Goal: Task Accomplishment & Management: Use online tool/utility

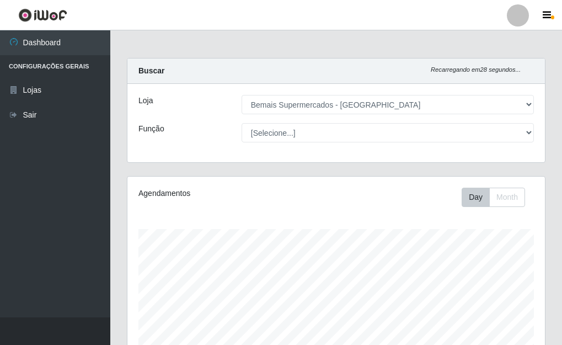
select select "249"
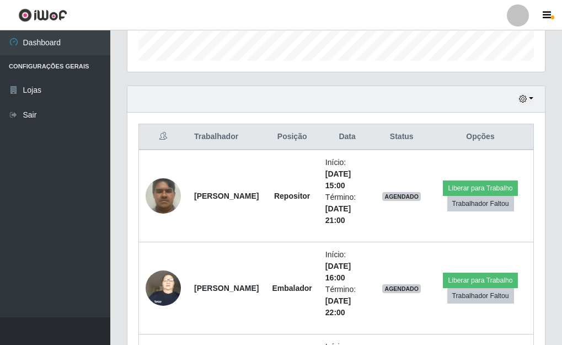
scroll to position [331, 0]
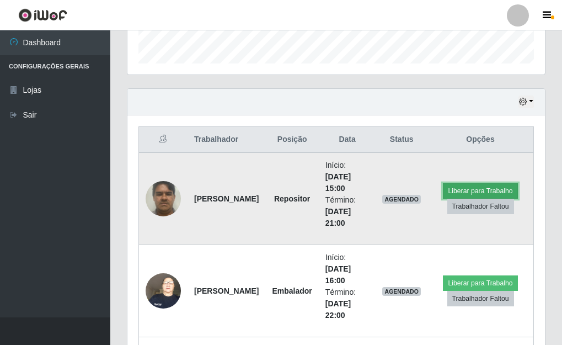
click at [478, 184] on button "Liberar para Trabalho" at bounding box center [480, 190] width 74 height 15
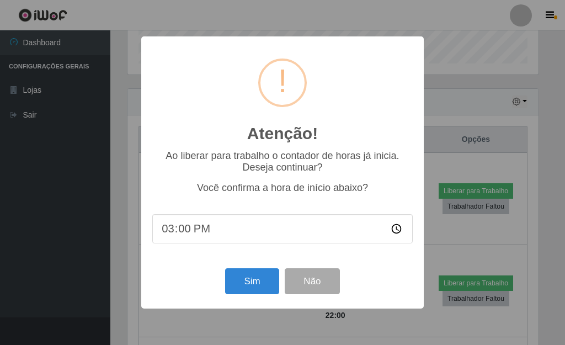
click at [257, 264] on div "Atenção! × Ao liberar para trabalho o contador de horas já inicia. Deseja conti…" at bounding box center [282, 171] width 282 height 271
click at [254, 274] on button "Sim" at bounding box center [252, 281] width 54 height 26
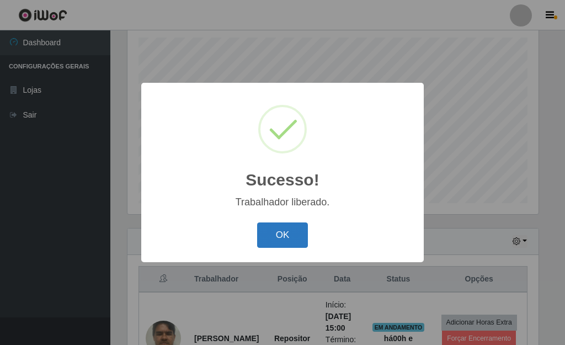
click at [268, 234] on button "OK" at bounding box center [282, 235] width 51 height 26
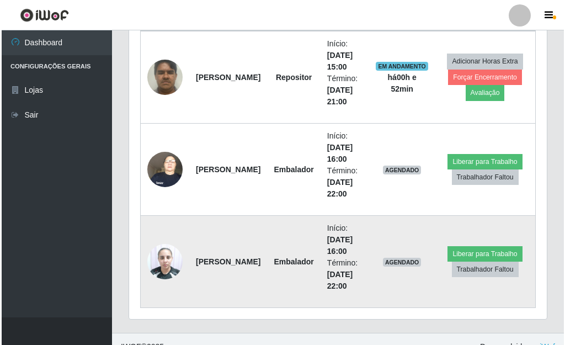
scroll to position [468, 0]
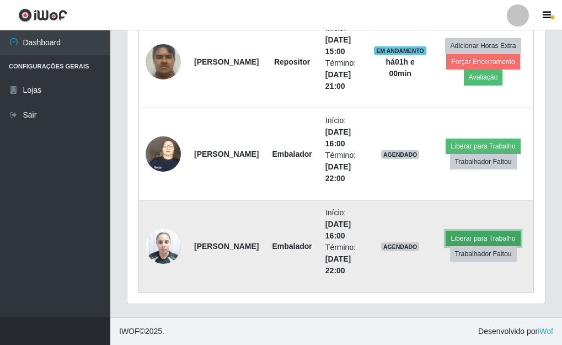
click at [494, 234] on button "Liberar para Trabalho" at bounding box center [483, 238] width 74 height 15
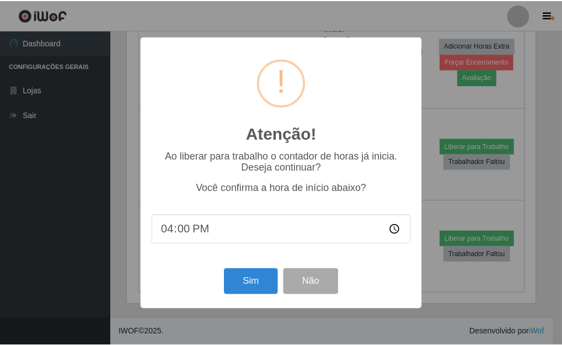
scroll to position [229, 411]
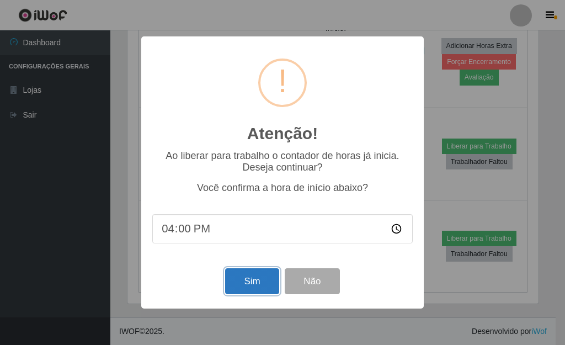
click at [259, 279] on button "Sim" at bounding box center [252, 281] width 54 height 26
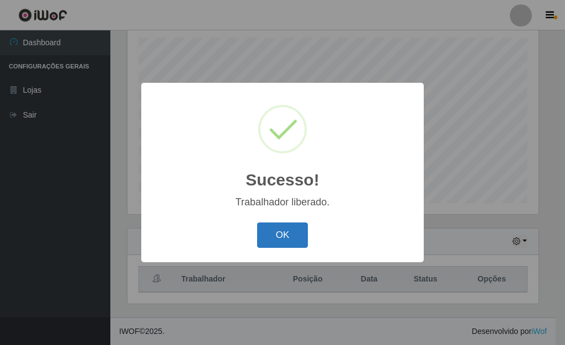
click at [293, 228] on button "OK" at bounding box center [282, 235] width 51 height 26
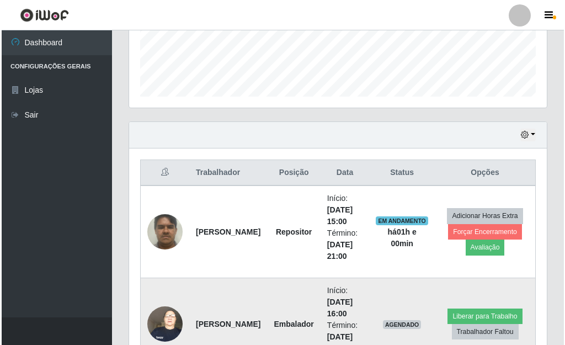
scroll to position [468, 0]
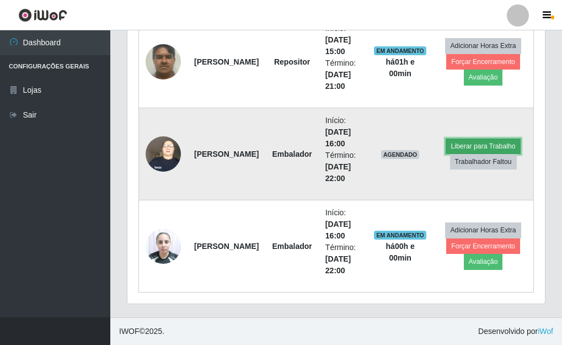
click at [485, 141] on button "Liberar para Trabalho" at bounding box center [483, 145] width 74 height 15
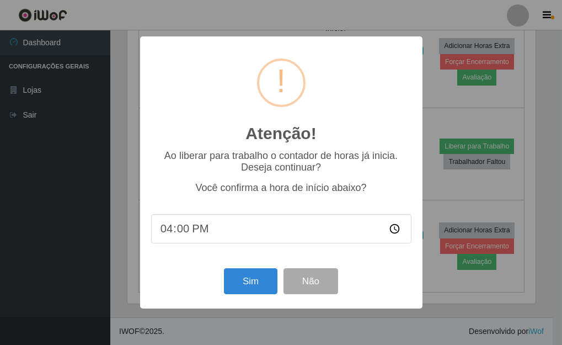
scroll to position [229, 411]
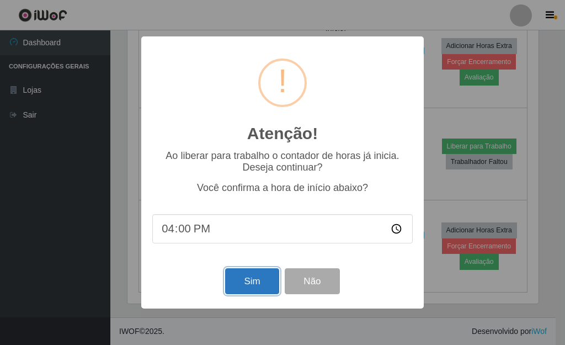
click at [267, 276] on button "Sim" at bounding box center [252, 281] width 54 height 26
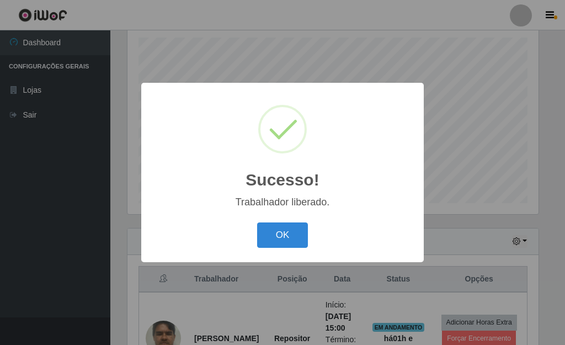
click at [308, 228] on div "OK Cancel" at bounding box center [282, 234] width 260 height 31
click at [288, 240] on button "OK" at bounding box center [282, 235] width 51 height 26
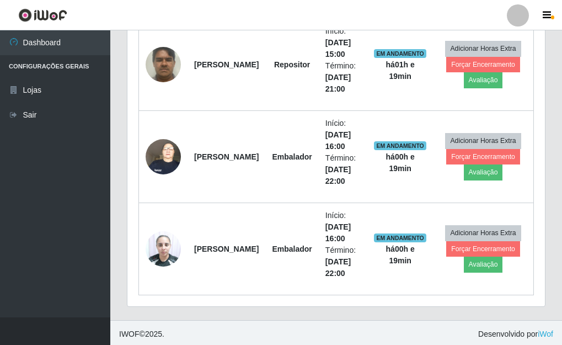
scroll to position [468, 0]
